Goal: Task Accomplishment & Management: Complete application form

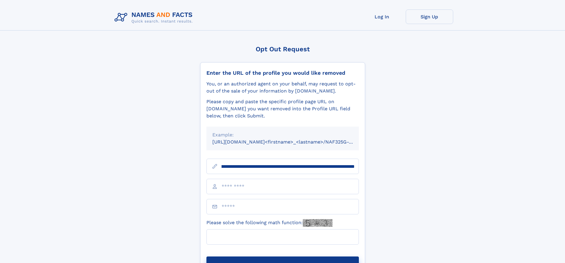
scroll to position [0, 67]
type input "**********"
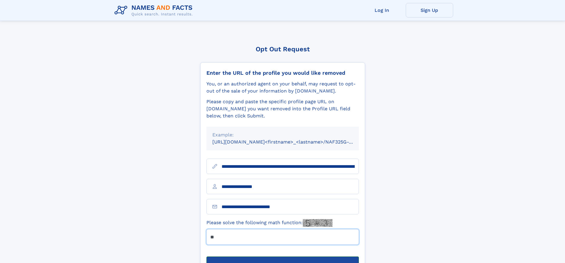
type input "**"
click at [283, 257] on button "Submit Opt Out Request" at bounding box center [283, 266] width 153 height 19
